Goal: Information Seeking & Learning: Learn about a topic

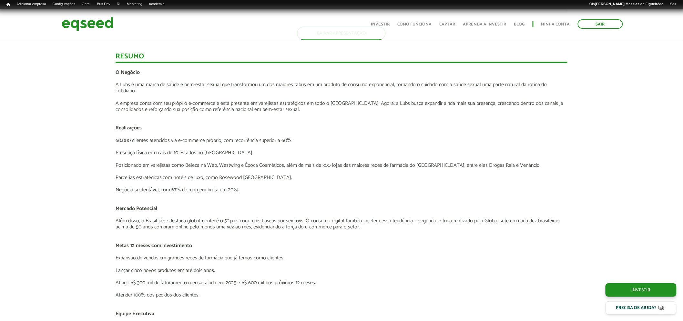
scroll to position [773, 0]
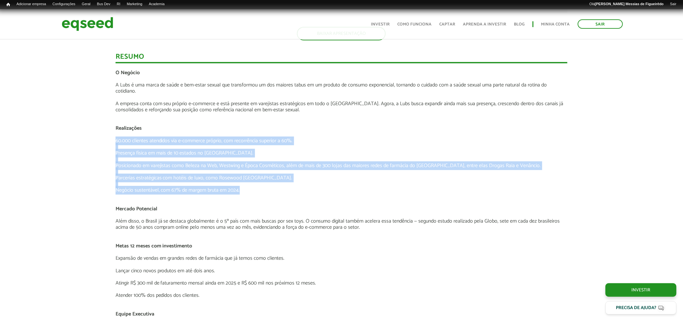
drag, startPoint x: 249, startPoint y: 189, endPoint x: 102, endPoint y: 141, distance: 155.0
click at [102, 141] on div "Apresentação aos investidores BAIXAR APRESENTAÇÃO [GEOGRAPHIC_DATA] O Negócio A…" at bounding box center [341, 278] width 693 height 1054
copy div "60.000 clientes atendidos via e-commerce próprio, com recorrência superior a 60…"
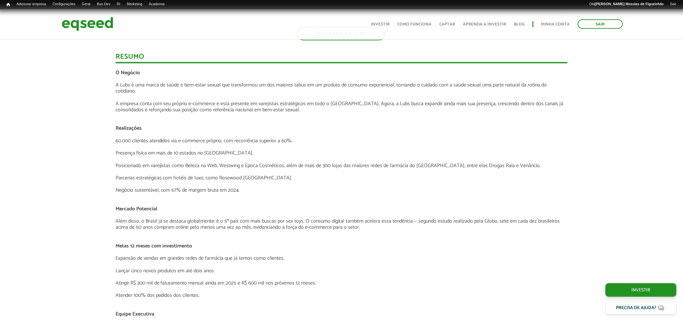
click at [120, 82] on p "A Lubs é uma marca de saúde e bem-estar sexual que transformou um dos maiores t…" at bounding box center [342, 88] width 452 height 12
drag, startPoint x: 111, startPoint y: 79, endPoint x: 115, endPoint y: 85, distance: 6.9
click at [116, 85] on p "A Lubs é uma marca de saúde e bem-estar sexual que transformou um dos maiores t…" at bounding box center [342, 88] width 452 height 12
click at [129, 93] on p "A Lubs é uma marca de saúde e bem-estar sexual que transformou um dos maiores t…" at bounding box center [342, 88] width 452 height 12
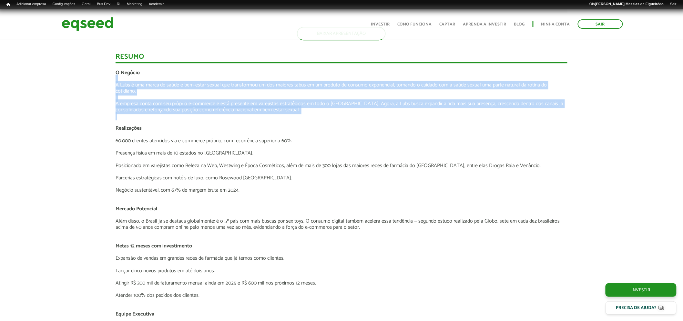
drag, startPoint x: 265, startPoint y: 106, endPoint x: 144, endPoint y: 115, distance: 120.8
click at [98, 81] on div "Apresentação aos investidores BAIXAR APRESENTAÇÃO [GEOGRAPHIC_DATA] O Negócio A…" at bounding box center [341, 278] width 693 height 1054
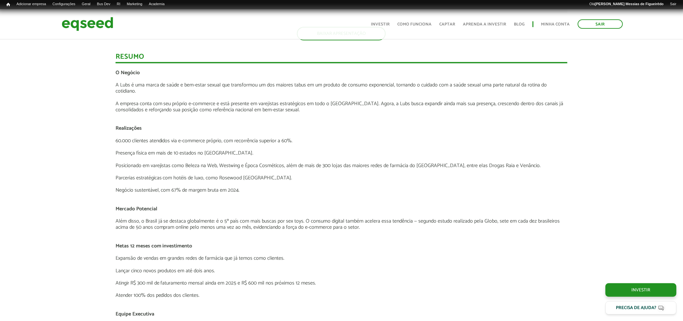
click at [153, 119] on p at bounding box center [342, 122] width 452 height 6
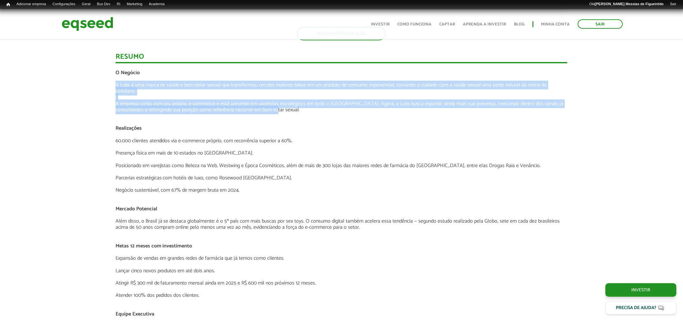
drag, startPoint x: 276, startPoint y: 108, endPoint x: 108, endPoint y: 83, distance: 169.7
click at [108, 83] on div "Apresentação aos investidores BAIXAR APRESENTAÇÃO [GEOGRAPHIC_DATA] O Negócio A…" at bounding box center [341, 278] width 693 height 1054
copy div "A Lubs é uma marca de saúde e bem-estar sexual que transformou um dos maiores t…"
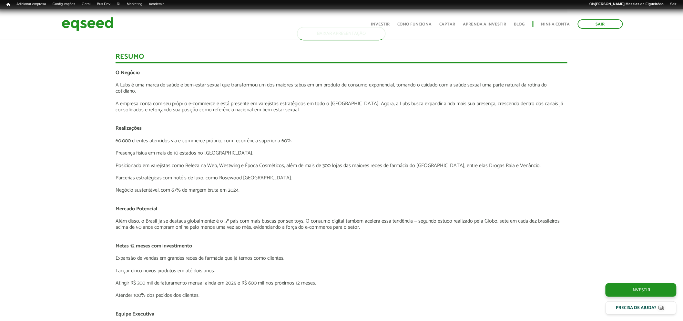
click at [159, 180] on p "Parcerias estratégicas com hotéis de luxo, como Rosewood [GEOGRAPHIC_DATA]." at bounding box center [342, 178] width 452 height 6
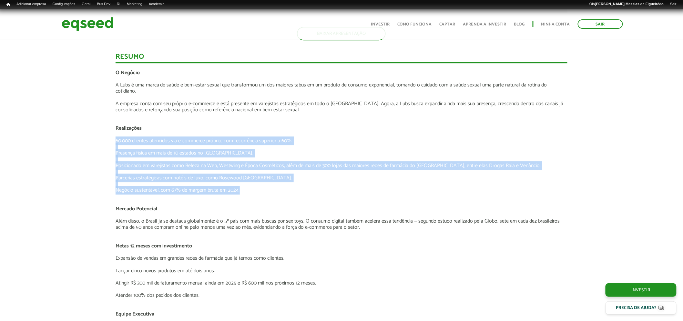
drag, startPoint x: 116, startPoint y: 137, endPoint x: 268, endPoint y: 191, distance: 161.3
click at [268, 191] on div "O Negócio A Lubs é uma marca de saúde e bem-estar sexual que transformou um dos…" at bounding box center [342, 259] width 452 height 378
copy div "60.000 clientes atendidos via e-commerce próprio, com recorrência superior a 60…"
click at [305, 144] on p at bounding box center [342, 147] width 452 height 6
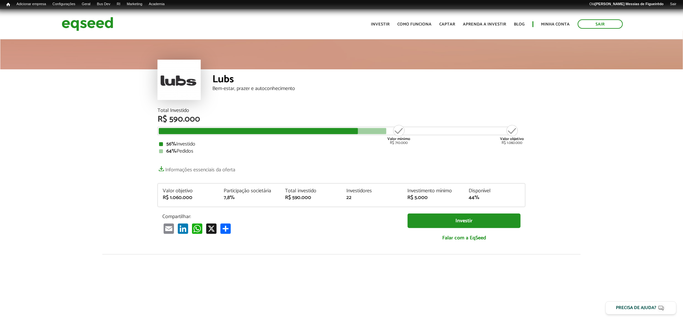
scroll to position [0, 0]
